Goal: Task Accomplishment & Management: Complete application form

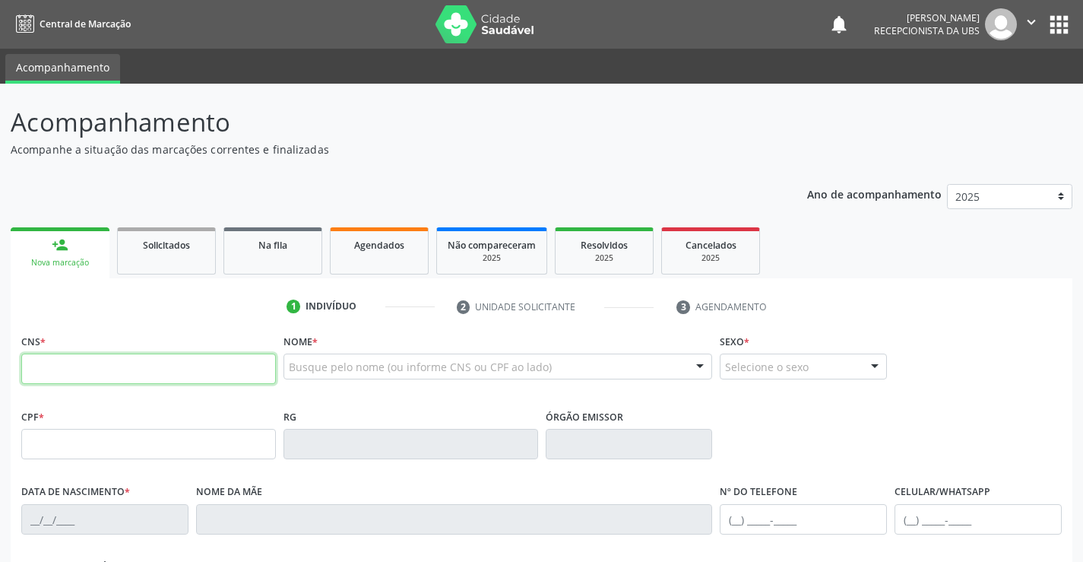
paste input "702 4065 5310 7529"
type input "702 4065 5310 7529"
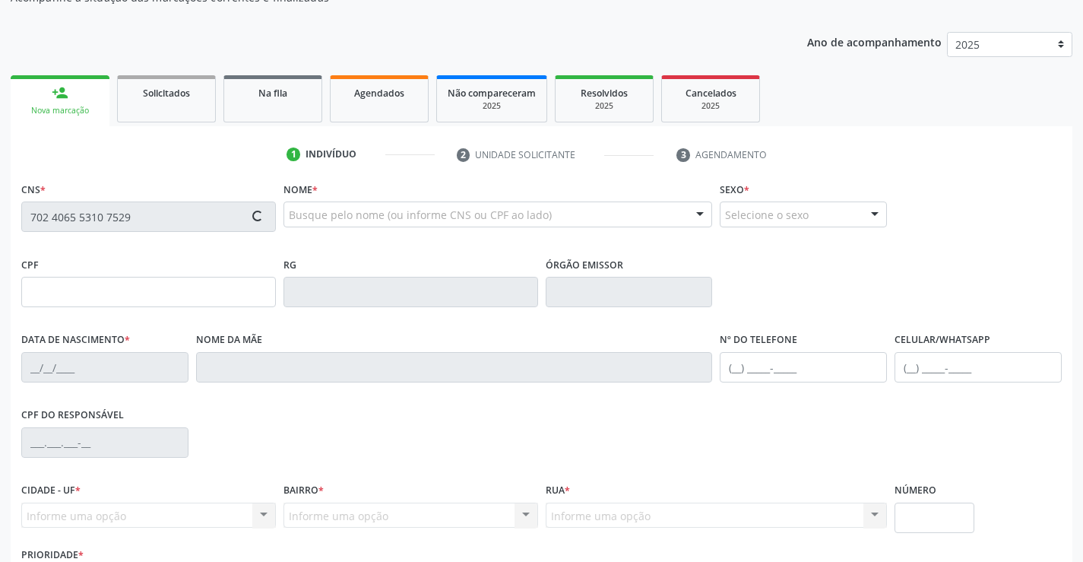
type input "120.595.884-30"
type input "2[DATE]"
type input "[PERSON_NAME]"
type input "[PHONE_NUMBER]"
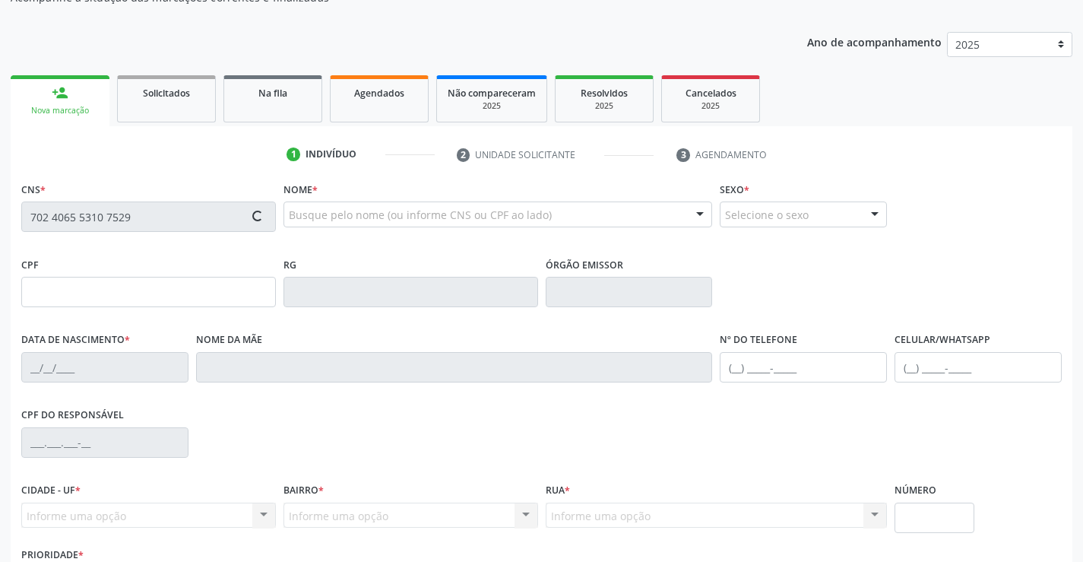
type input "62"
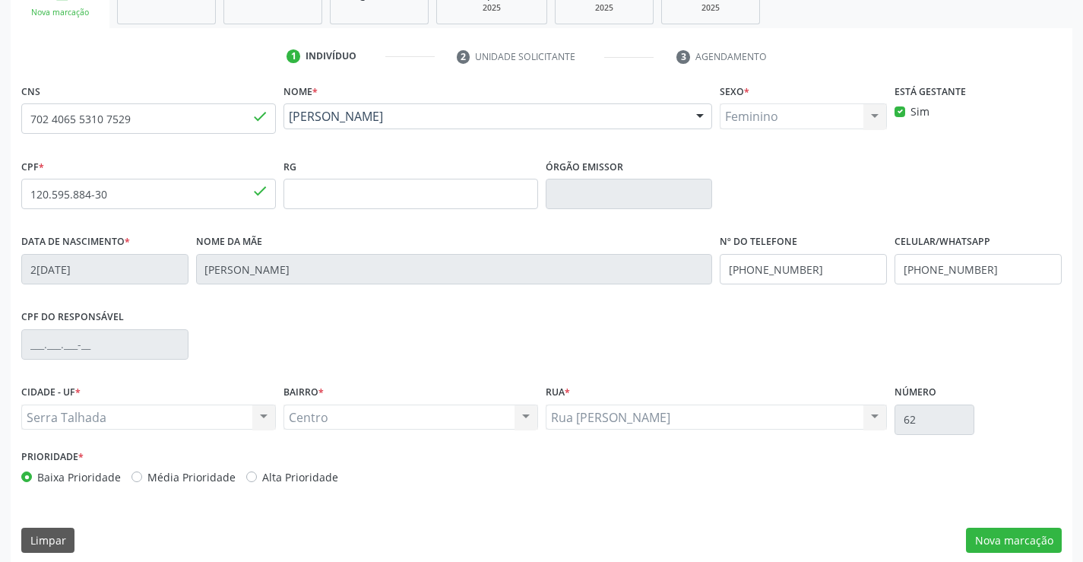
scroll to position [262, 0]
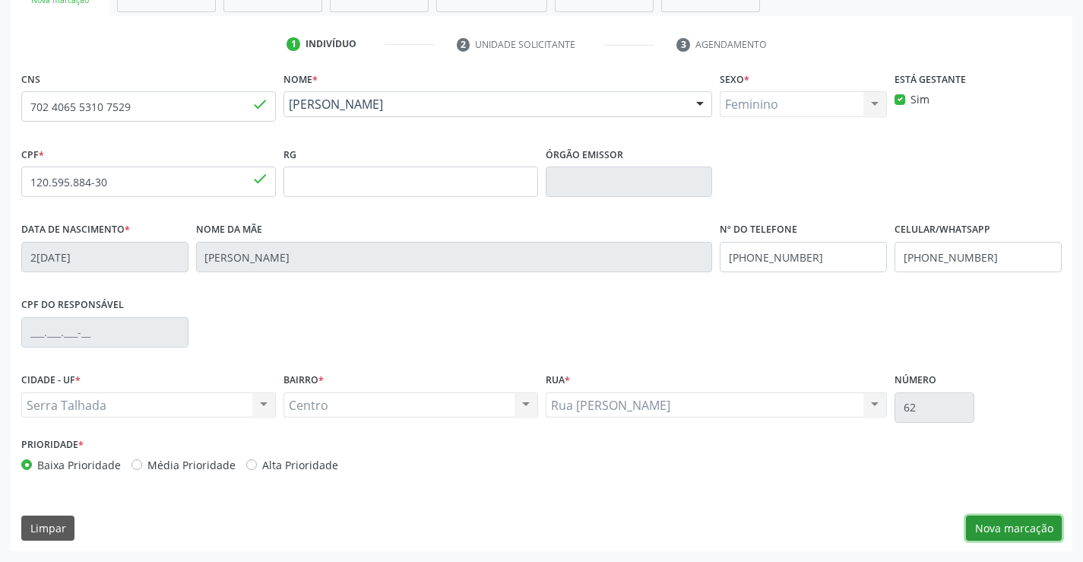
click at [1005, 536] on button "Nova marcação" at bounding box center [1014, 528] width 96 height 26
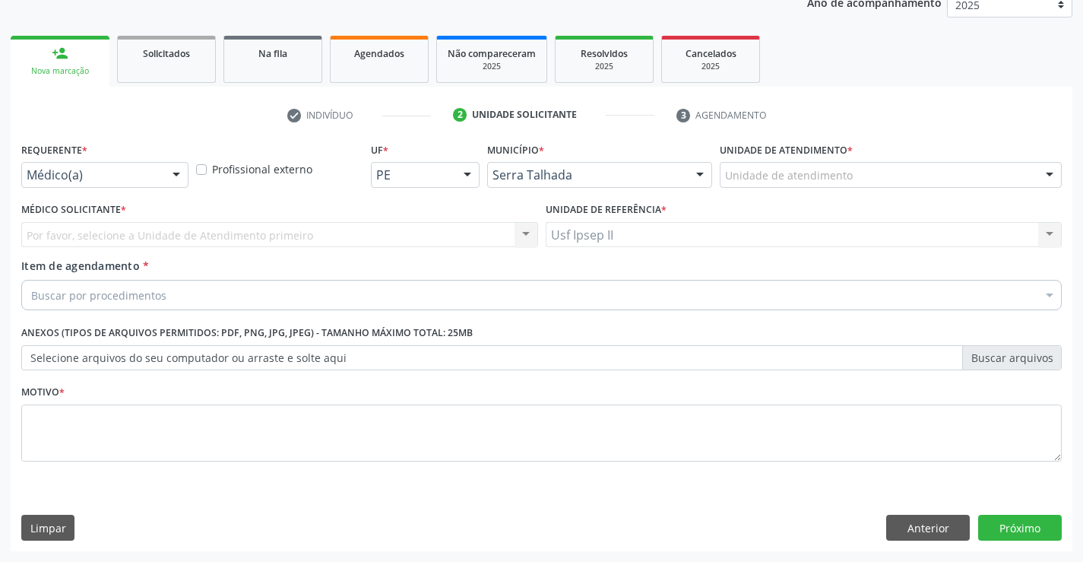
scroll to position [192, 0]
click at [922, 164] on div "Unidade de atendimento" at bounding box center [891, 175] width 342 height 26
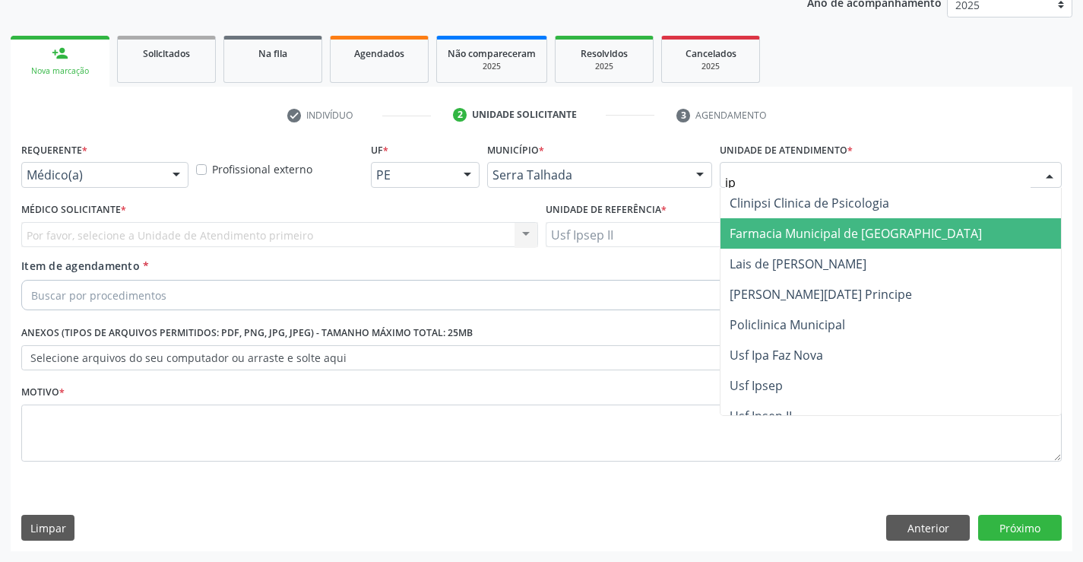
type input "ips"
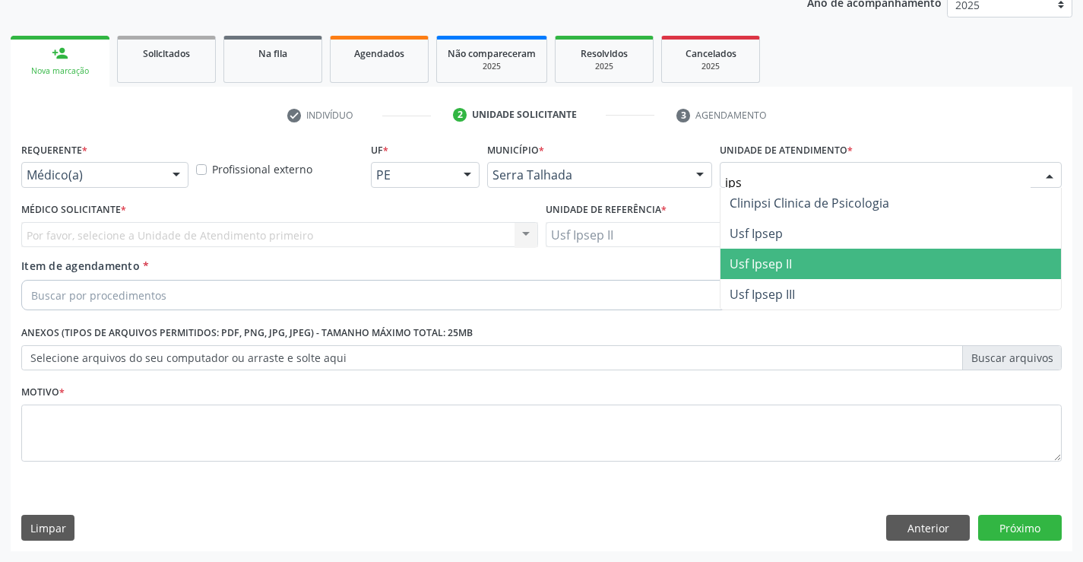
click at [810, 267] on span "Usf Ipsep II" at bounding box center [890, 264] width 340 height 30
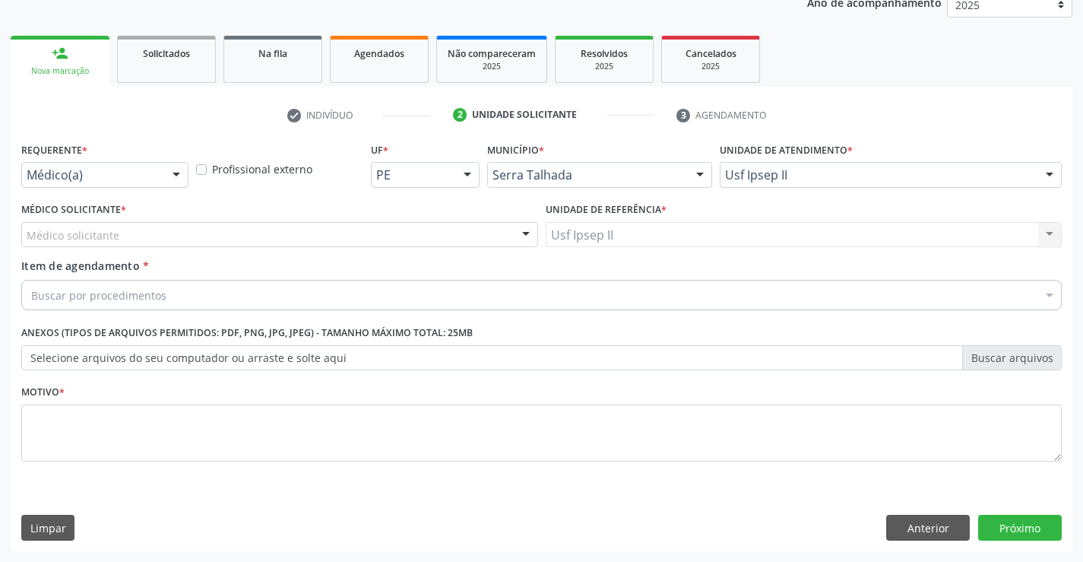
click at [252, 234] on div "Médico solicitante" at bounding box center [279, 235] width 517 height 26
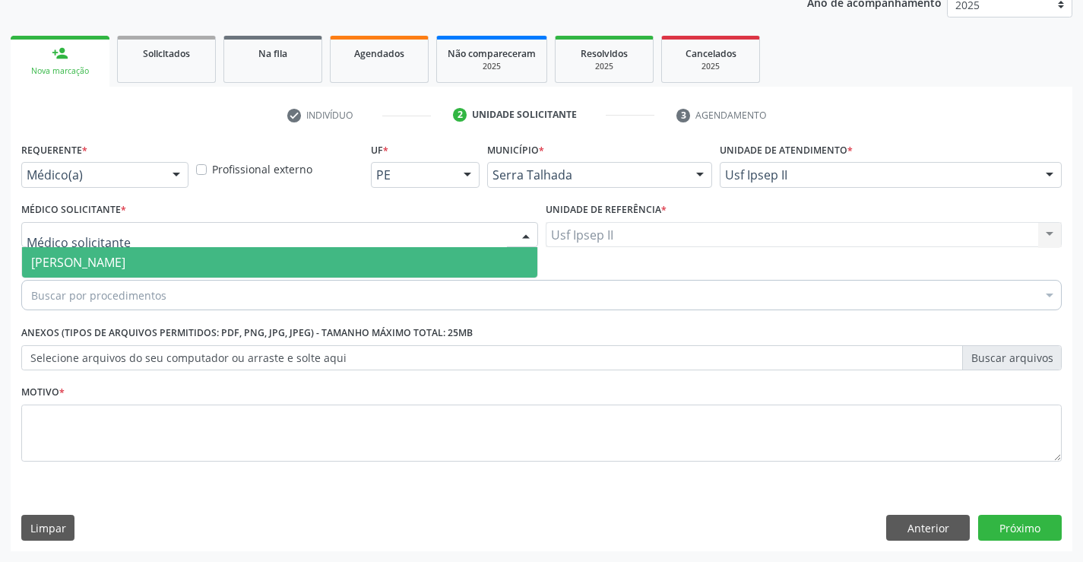
click at [125, 257] on span "[PERSON_NAME]" at bounding box center [78, 262] width 94 height 17
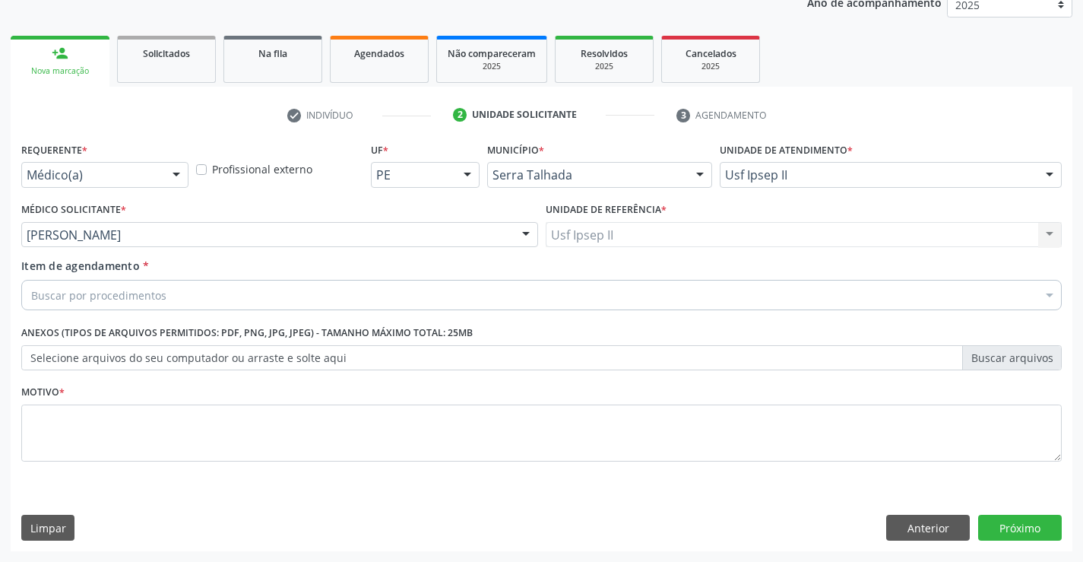
click at [223, 292] on div "Buscar por procedimentos" at bounding box center [541, 295] width 1040 height 30
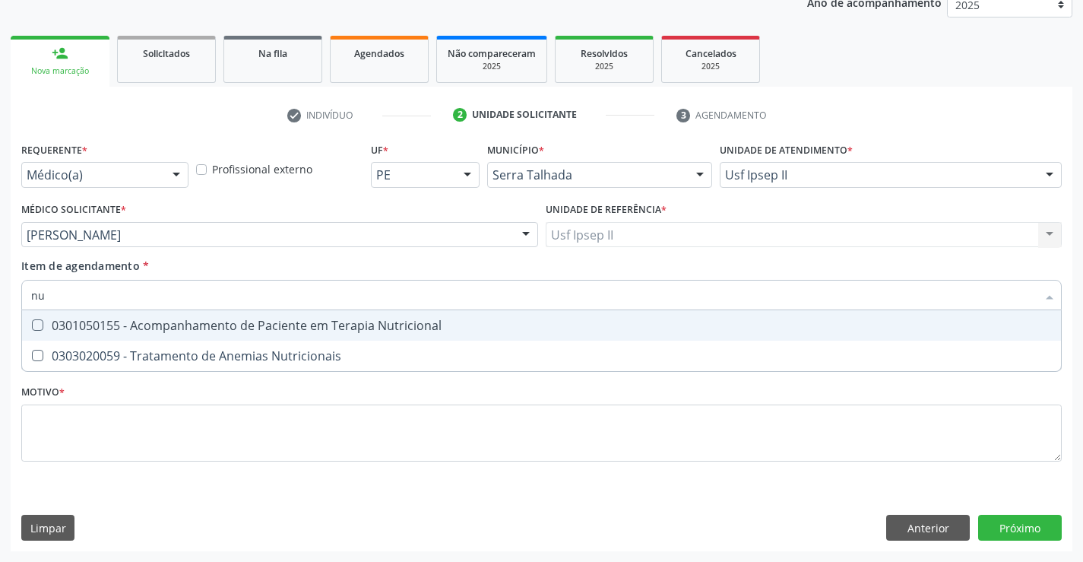
type input "n"
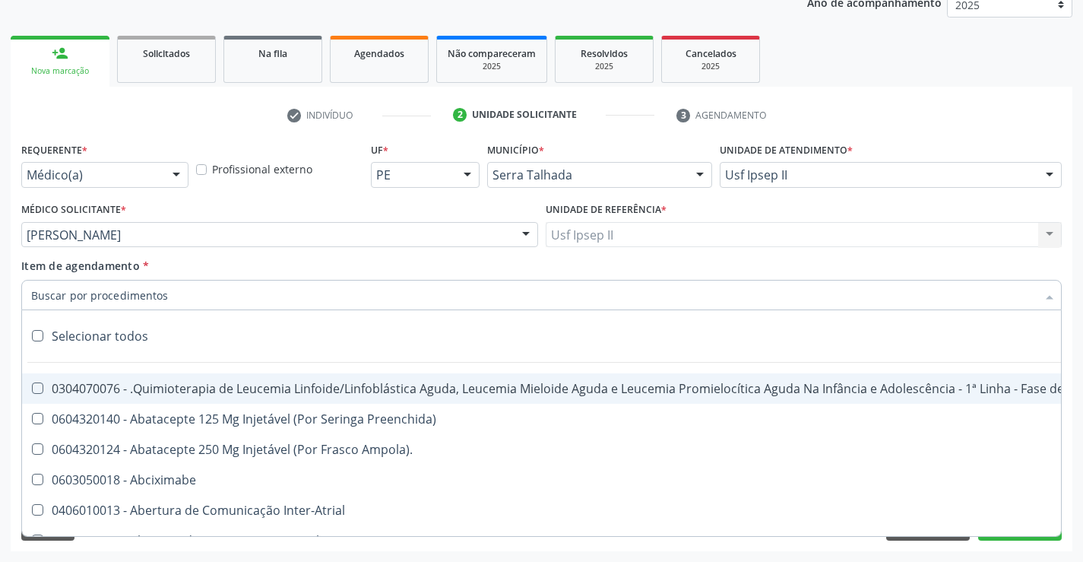
click at [250, 265] on div "Item de agendamento * Selecionar todos 0304070076 - .Quimioterapia de Leucemia …" at bounding box center [541, 282] width 1040 height 48
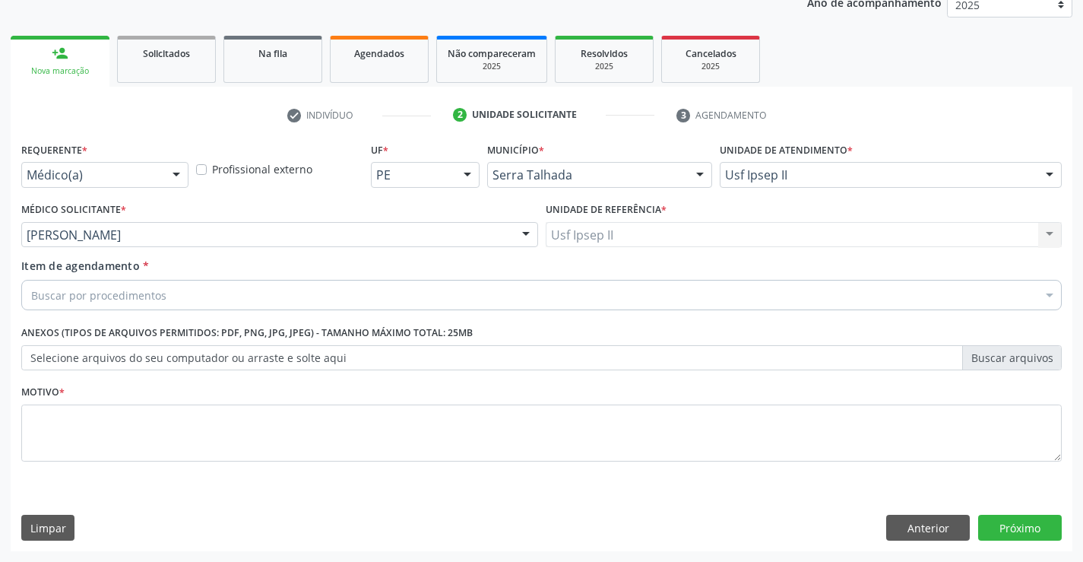
click at [303, 293] on div "Buscar por procedimentos" at bounding box center [541, 295] width 1040 height 30
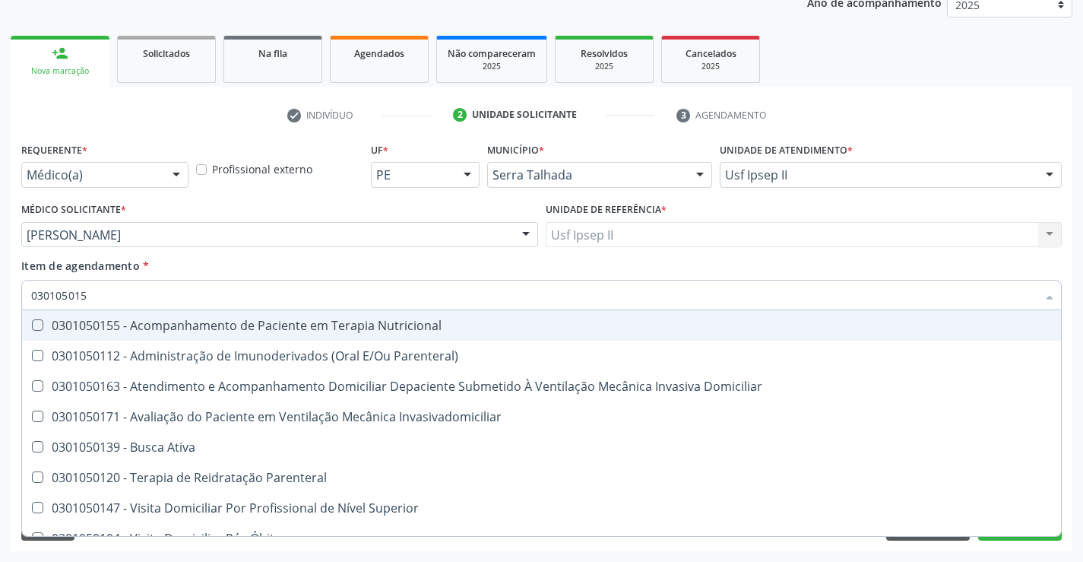
type input "0301050155"
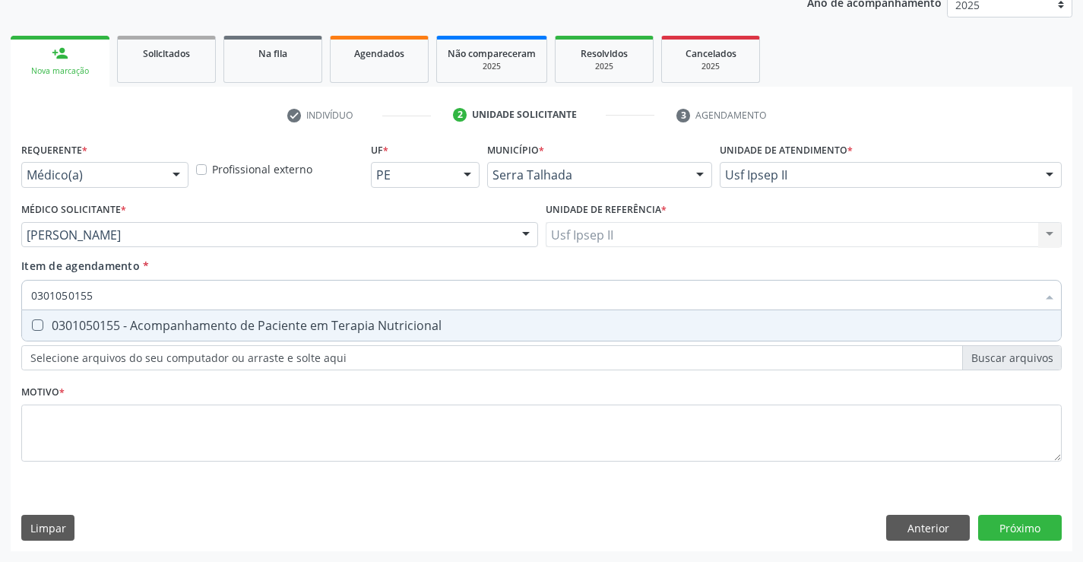
click at [299, 320] on div "0301050155 - Acompanhamento de Paciente em Terapia Nutricional" at bounding box center [541, 325] width 1021 height 12
checkbox Nutricional "true"
click at [246, 428] on div "Requerente * Médico(a) Médico(a) Enfermeiro(a) Paciente Nenhum resultado encont…" at bounding box center [541, 310] width 1040 height 344
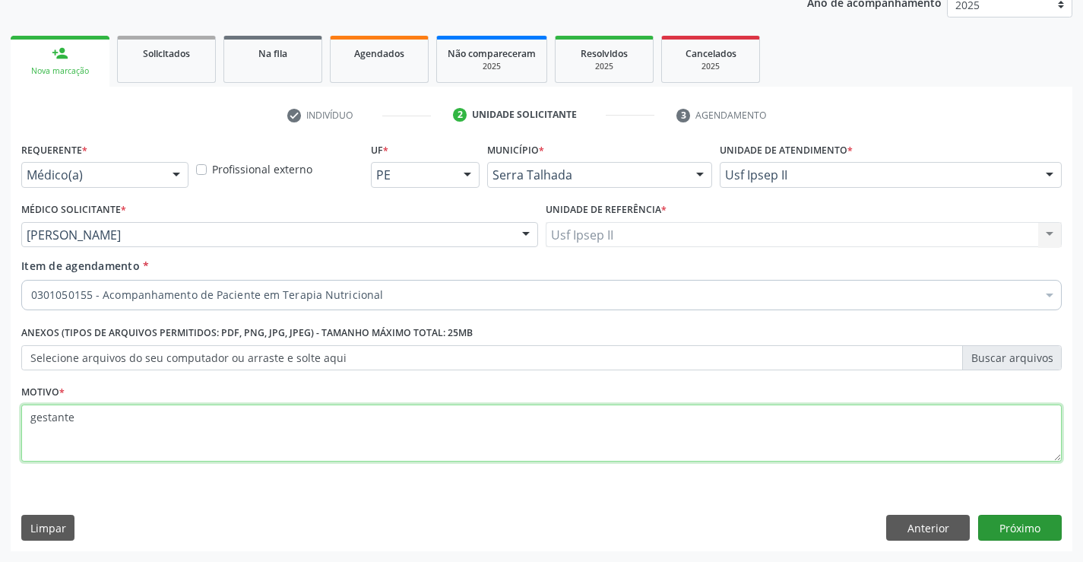
type textarea "gestante"
click at [1024, 530] on button "Próximo" at bounding box center [1020, 528] width 84 height 26
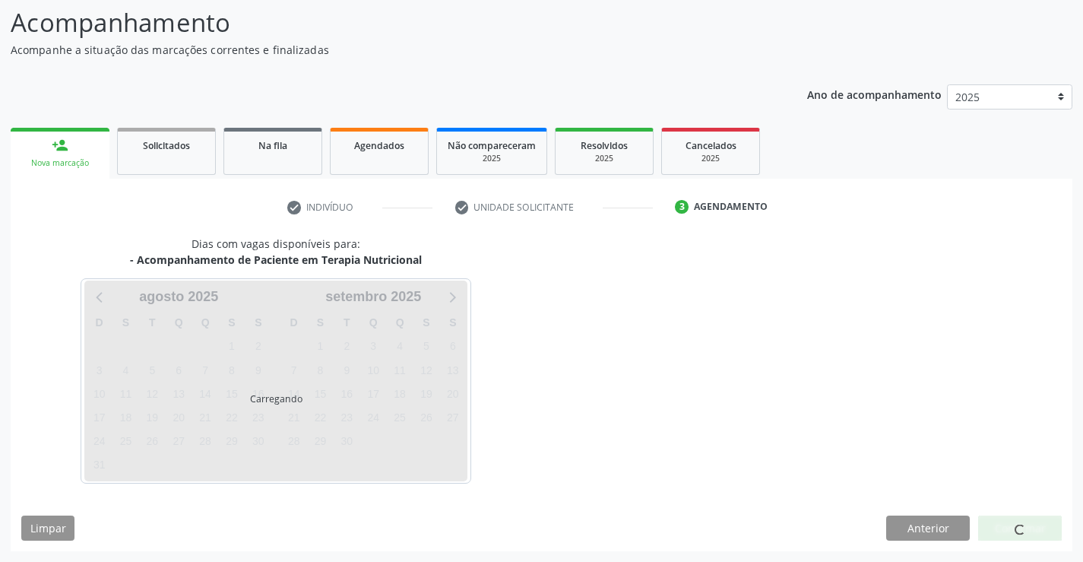
scroll to position [100, 0]
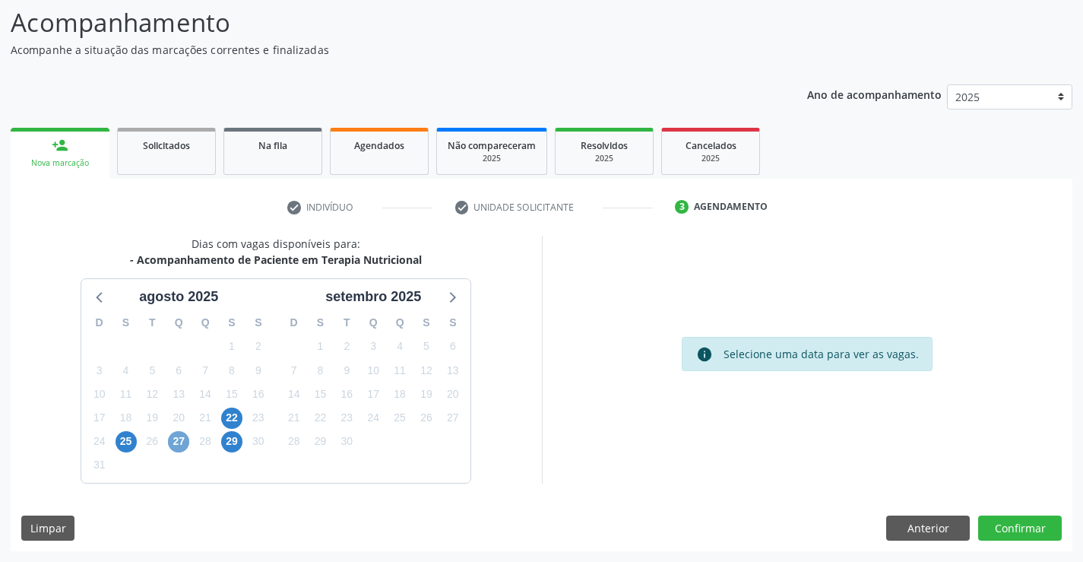
click at [182, 436] on span "27" at bounding box center [178, 441] width 21 height 21
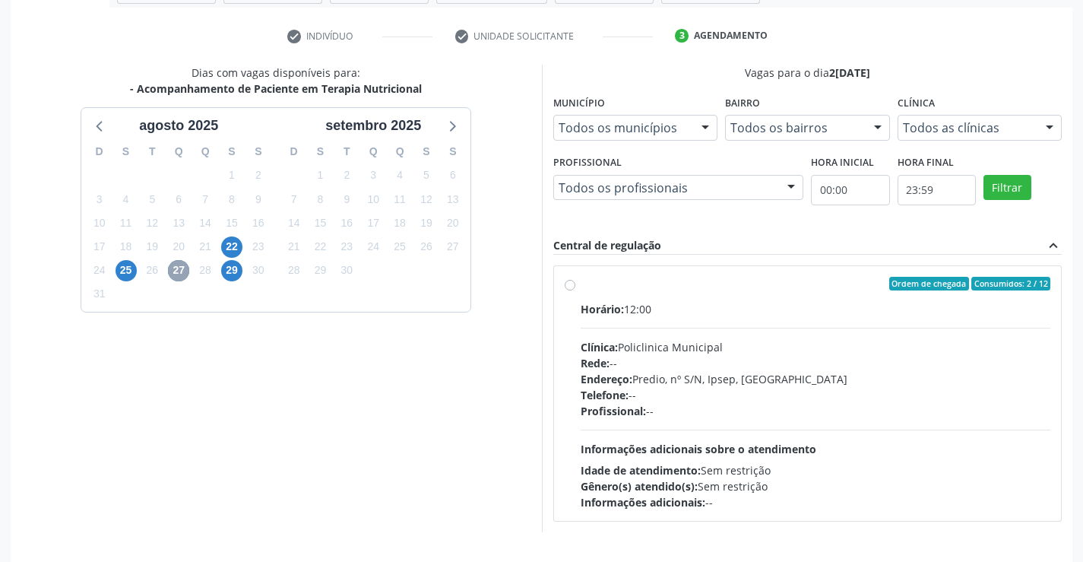
scroll to position [243, 0]
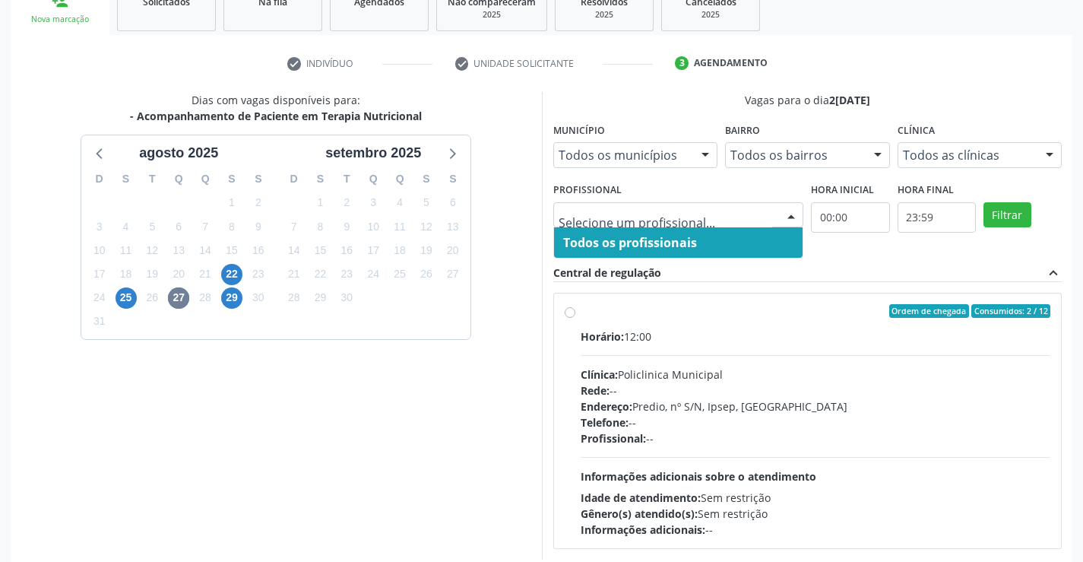
click at [739, 220] on input "text" at bounding box center [666, 222] width 214 height 30
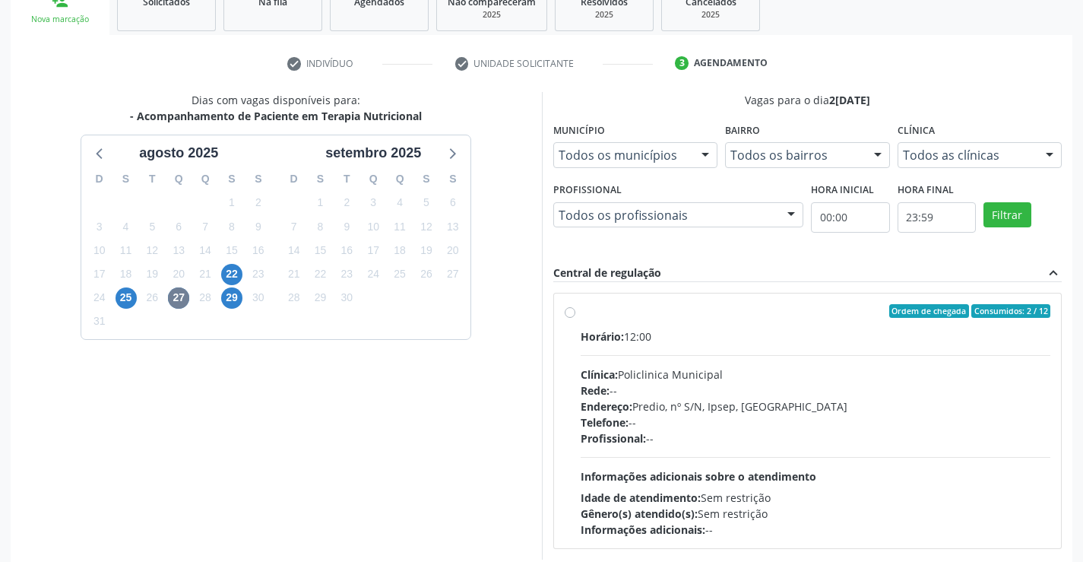
click at [651, 341] on div "Horário: 12:00" at bounding box center [816, 336] width 470 height 16
click at [575, 318] on input "Ordem de chegada Consumidos: 2 / 12 Horário: 12:00 Clínica: Policlinica Municip…" at bounding box center [570, 311] width 11 height 14
radio input "true"
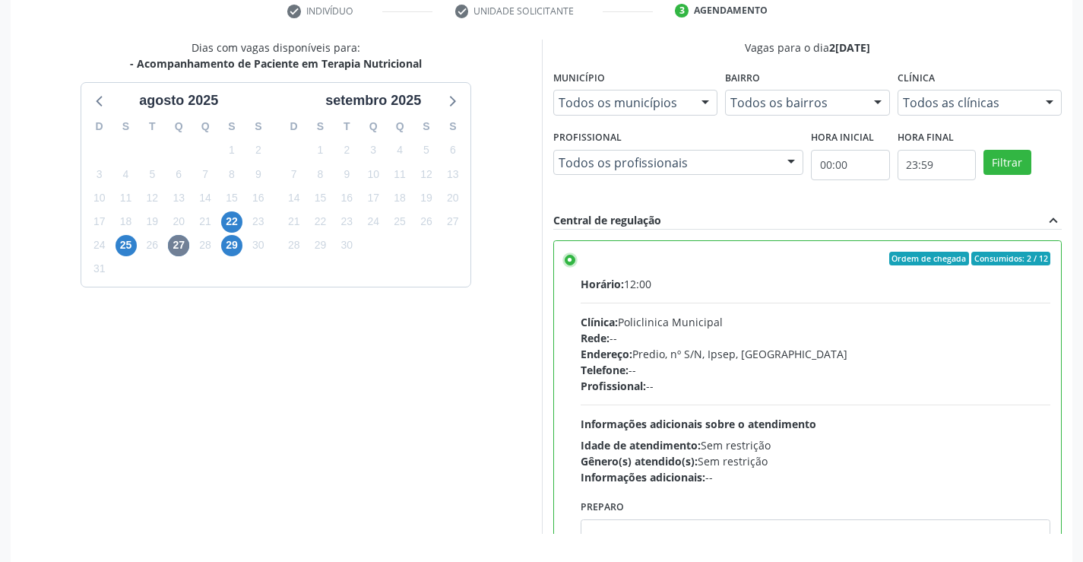
scroll to position [347, 0]
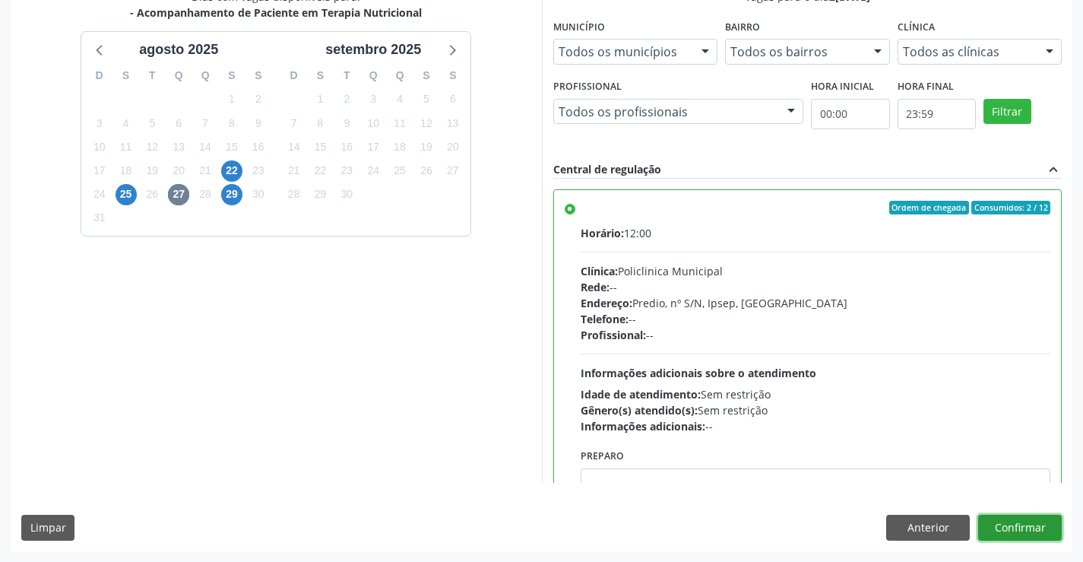
click at [1026, 529] on button "Confirmar" at bounding box center [1020, 528] width 84 height 26
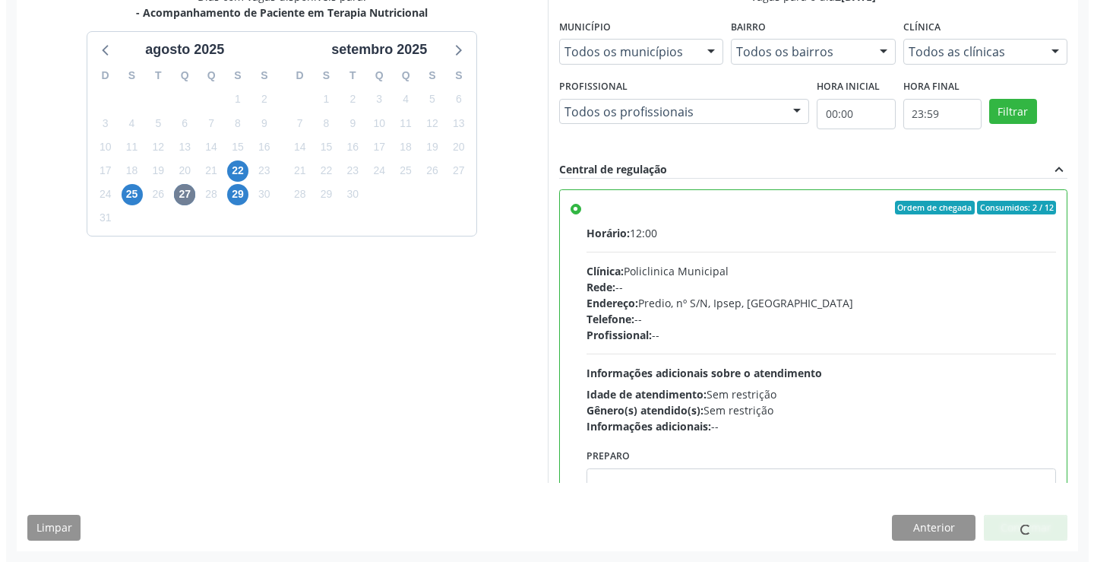
scroll to position [0, 0]
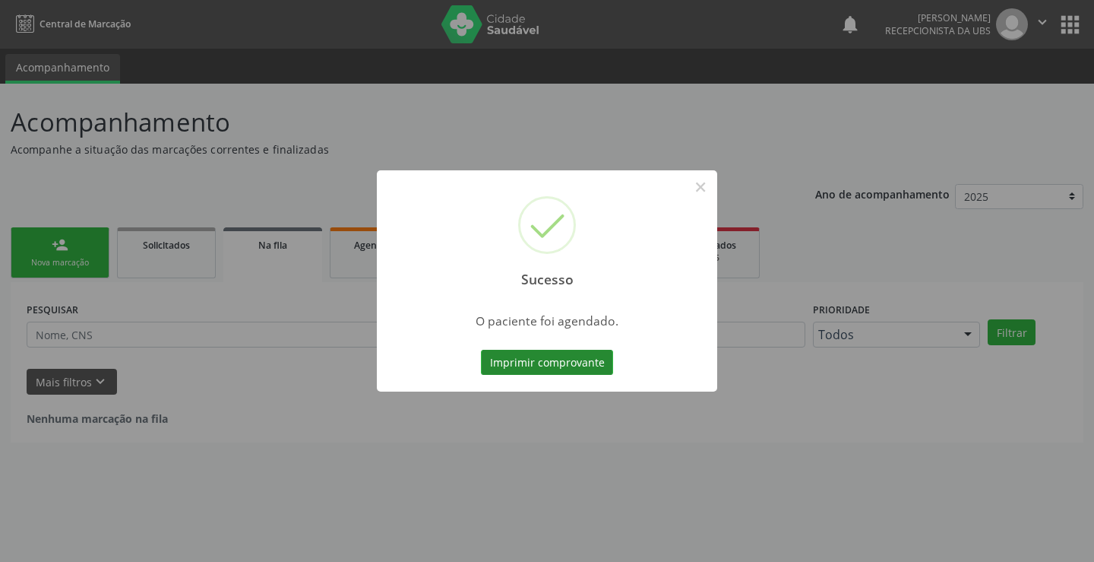
click at [595, 363] on button "Imprimir comprovante" at bounding box center [547, 363] width 132 height 26
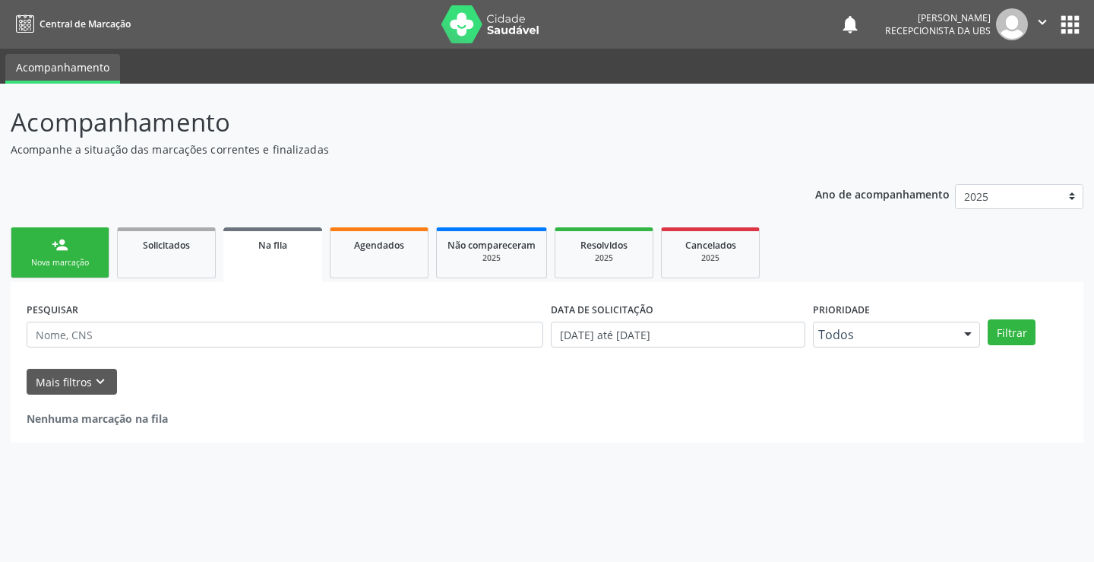
click at [136, 193] on div "Ano de acompanhamento 2025 2024 person_add Nova marcação Solicitados Na fila Ag…" at bounding box center [547, 308] width 1073 height 270
click at [372, 436] on div "PESQUISAR DATA DE SOLICITAÇÃO 0[DATE] até 2[DATE] Prioridade Todos Todos Baixa …" at bounding box center [547, 362] width 1073 height 160
